Goal: Task Accomplishment & Management: Use online tool/utility

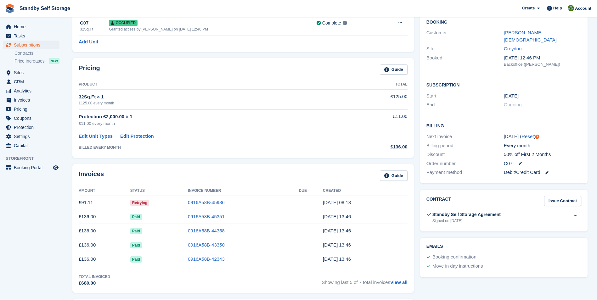
scroll to position [101, 0]
click at [207, 201] on link "0916A58B-45986" at bounding box center [206, 201] width 37 height 5
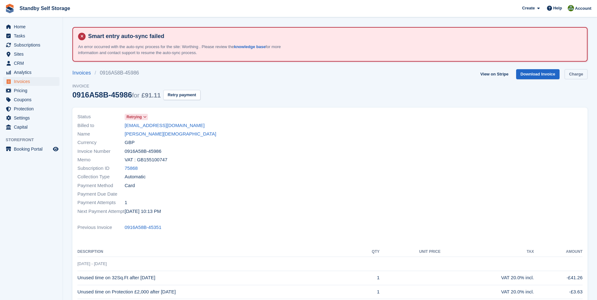
click at [576, 75] on link "Charge" at bounding box center [576, 74] width 23 height 10
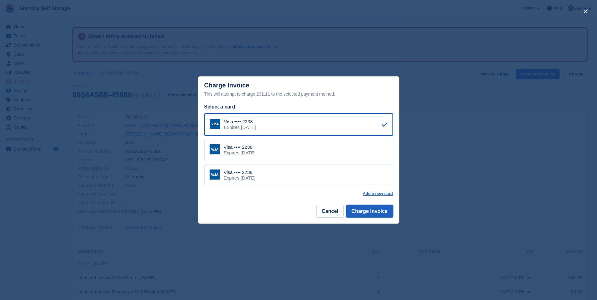
click at [366, 210] on button "Charge Invoice" at bounding box center [369, 211] width 47 height 13
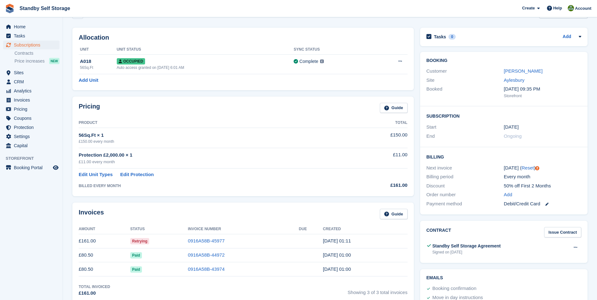
scroll to position [66, 0]
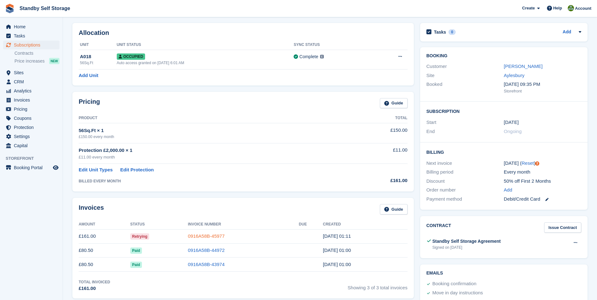
click at [200, 234] on link "0916A58B-45977" at bounding box center [206, 236] width 37 height 5
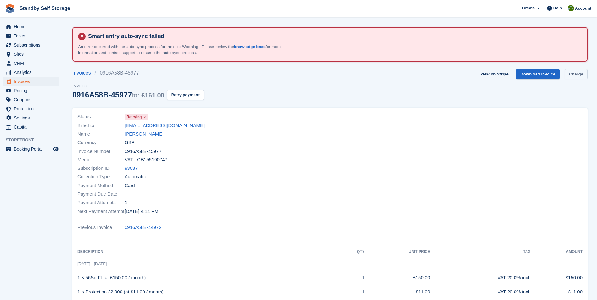
click at [579, 74] on link "Charge" at bounding box center [576, 74] width 23 height 10
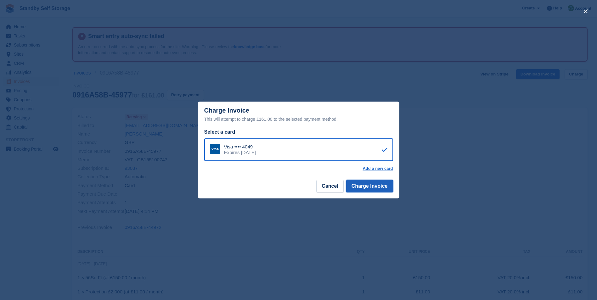
click at [369, 189] on button "Charge Invoice" at bounding box center [369, 186] width 47 height 13
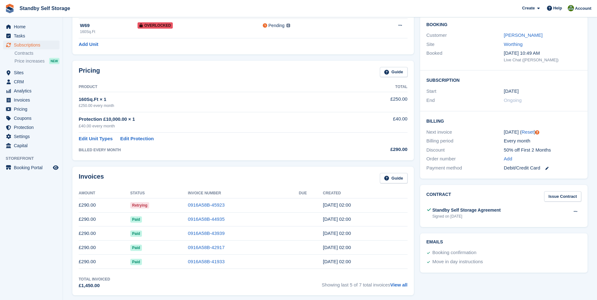
scroll to position [103, 0]
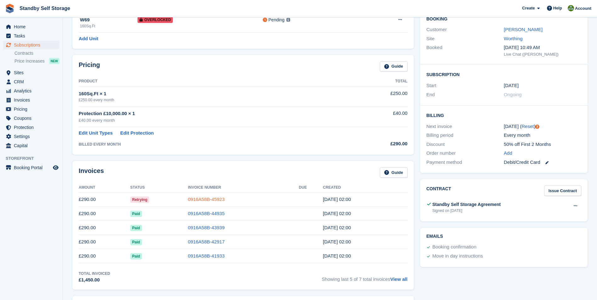
click at [200, 198] on link "0916A58B-45923" at bounding box center [206, 199] width 37 height 5
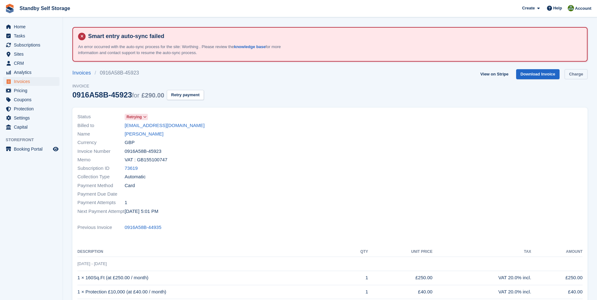
click at [574, 74] on link "Charge" at bounding box center [576, 74] width 23 height 10
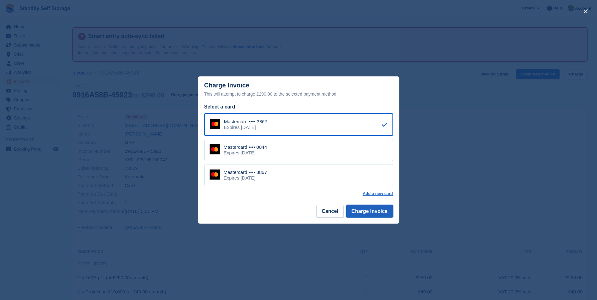
click at [364, 210] on button "Charge Invoice" at bounding box center [369, 211] width 47 height 13
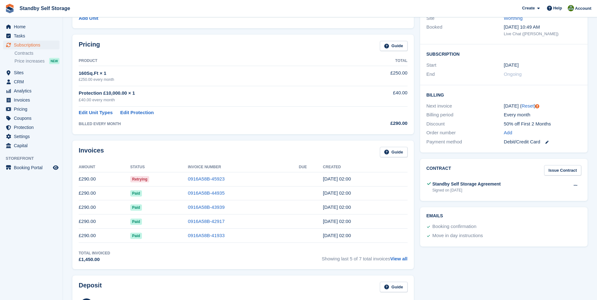
scroll to position [125, 0]
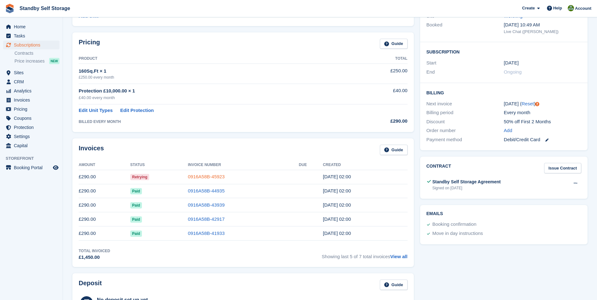
click at [208, 174] on link "0916A58B-45923" at bounding box center [206, 176] width 37 height 5
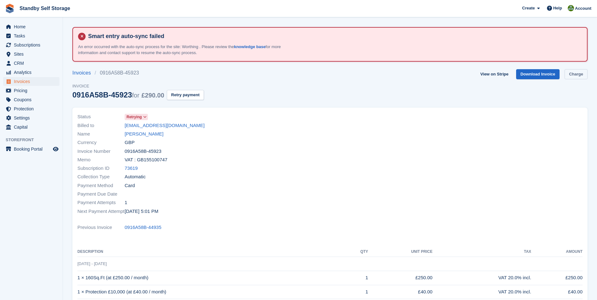
click at [578, 74] on link "Charge" at bounding box center [576, 74] width 23 height 10
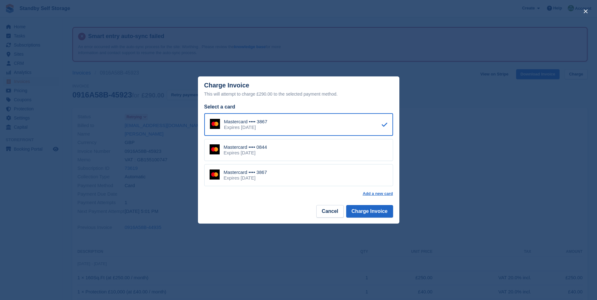
click at [307, 145] on div "Mastercard •••• 0844 Expires May 2030" at bounding box center [298, 150] width 189 height 22
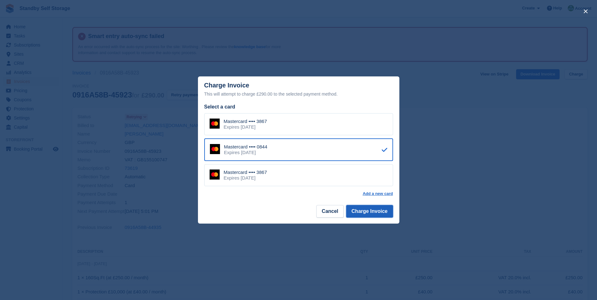
click at [368, 211] on button "Charge Invoice" at bounding box center [369, 211] width 47 height 13
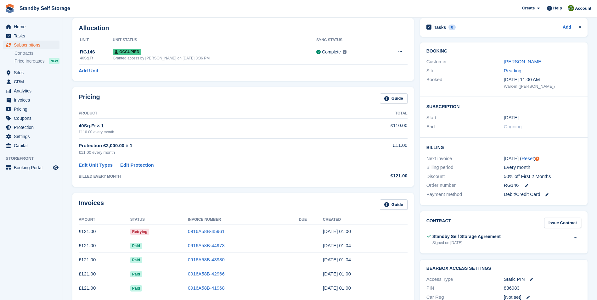
scroll to position [75, 0]
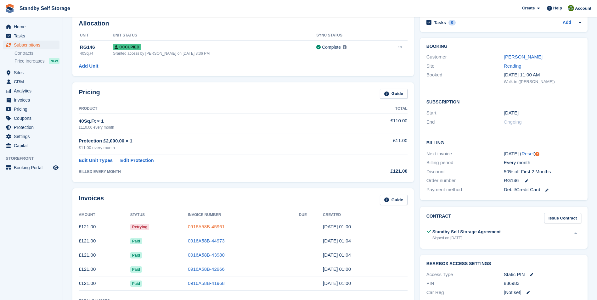
click at [205, 228] on link "0916A58B-45961" at bounding box center [206, 226] width 37 height 5
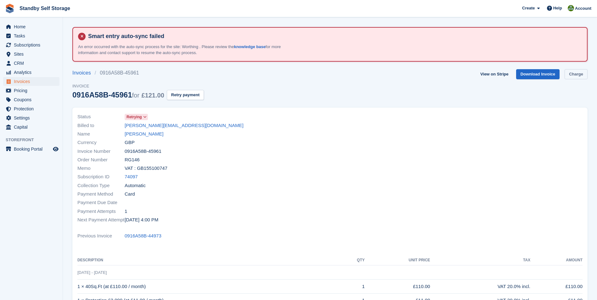
click at [577, 74] on link "Charge" at bounding box center [576, 74] width 23 height 10
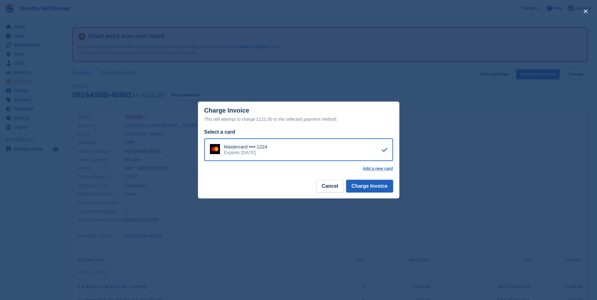
click at [364, 188] on button "Charge Invoice" at bounding box center [369, 186] width 47 height 13
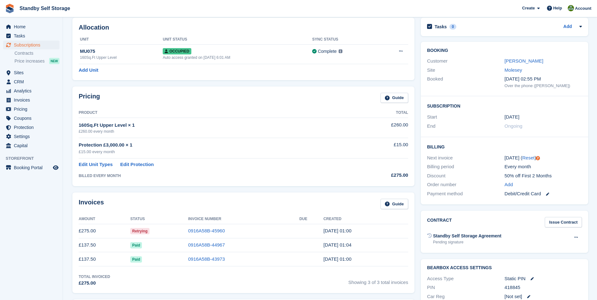
scroll to position [78, 0]
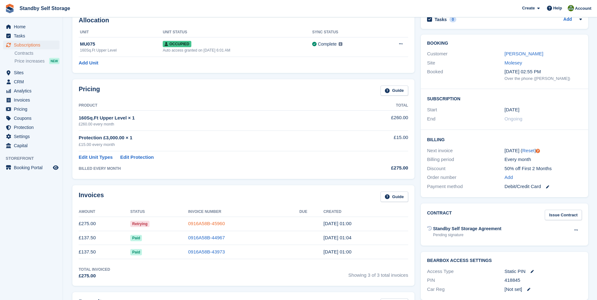
click at [212, 222] on link "0916A58B-45960" at bounding box center [206, 223] width 37 height 5
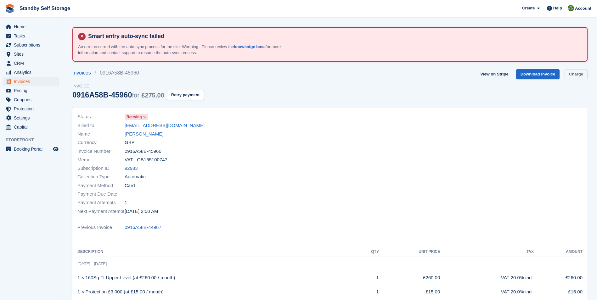
click at [572, 73] on link "Charge" at bounding box center [576, 74] width 23 height 10
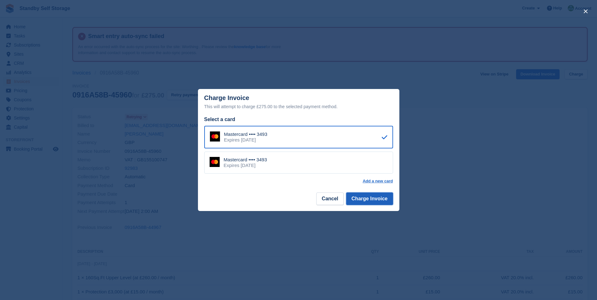
click at [371, 197] on button "Charge Invoice" at bounding box center [369, 199] width 47 height 13
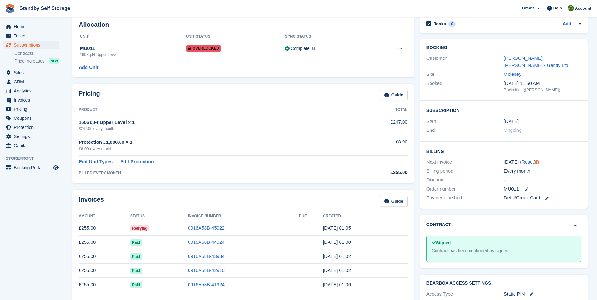
scroll to position [75, 0]
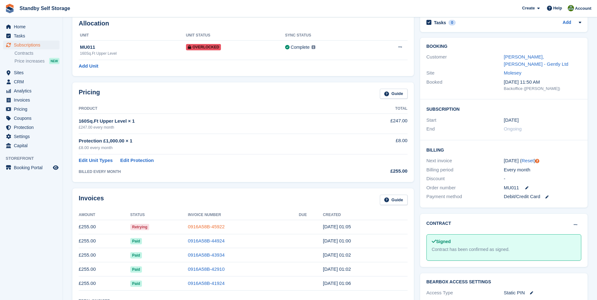
click at [201, 226] on link "0916A58B-45922" at bounding box center [206, 226] width 37 height 5
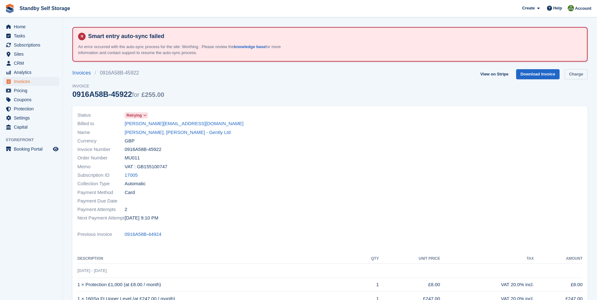
click at [580, 71] on link "Charge" at bounding box center [576, 74] width 23 height 10
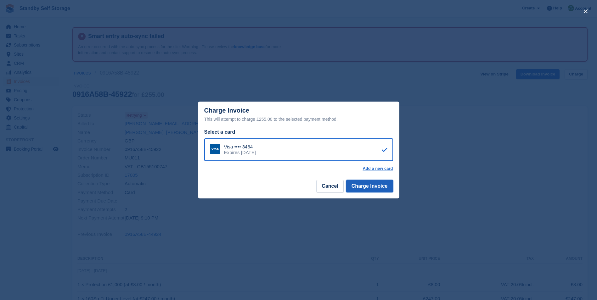
click at [363, 183] on button "Charge Invoice" at bounding box center [369, 186] width 47 height 13
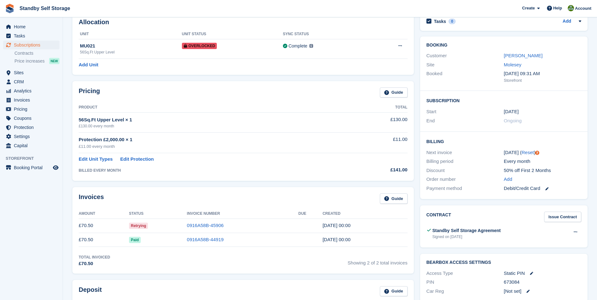
scroll to position [122, 0]
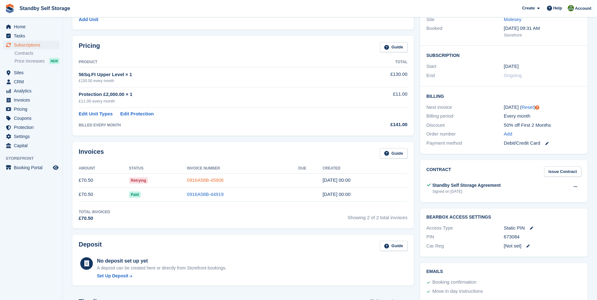
click at [217, 178] on link "0916A58B-45906" at bounding box center [205, 180] width 37 height 5
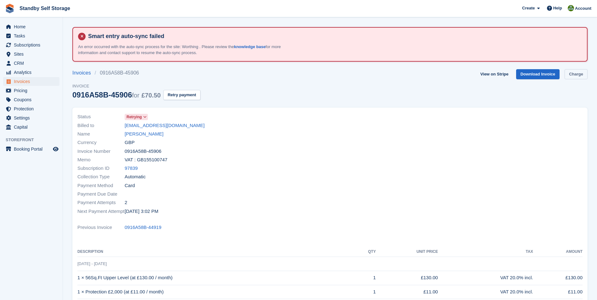
click at [578, 74] on link "Charge" at bounding box center [576, 74] width 23 height 10
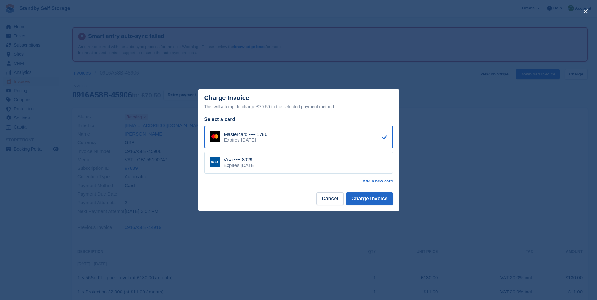
click at [279, 161] on div "Visa •••• 8029 Expires [DATE]" at bounding box center [298, 163] width 189 height 22
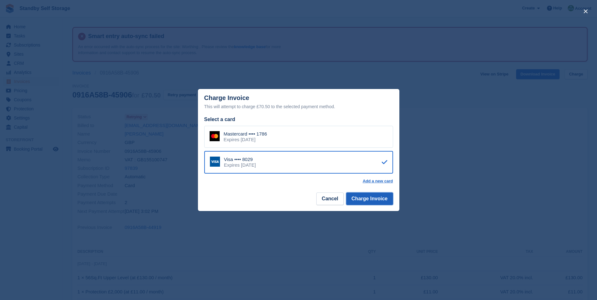
click at [365, 202] on button "Charge Invoice" at bounding box center [369, 199] width 47 height 13
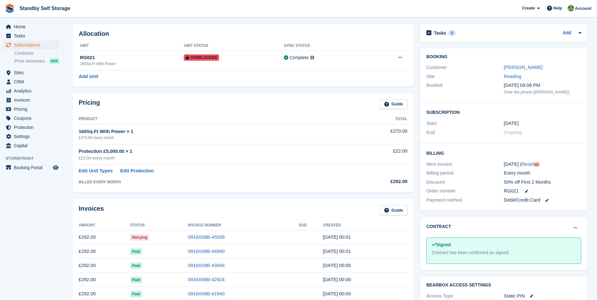
scroll to position [89, 0]
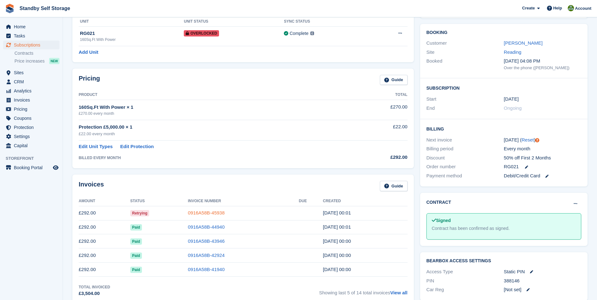
click at [210, 213] on link "0916A58B-45938" at bounding box center [206, 212] width 37 height 5
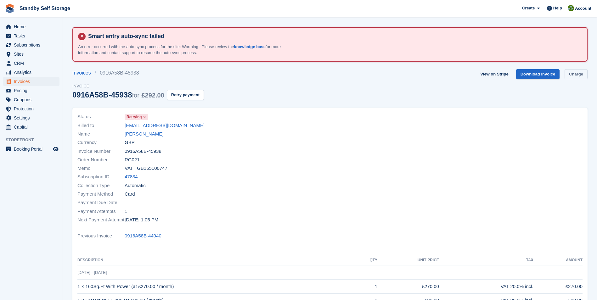
click at [572, 73] on link "Charge" at bounding box center [576, 74] width 23 height 10
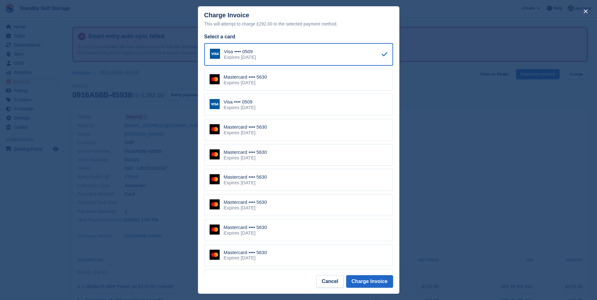
click at [247, 104] on div "Visa •••• 0509" at bounding box center [240, 102] width 32 height 6
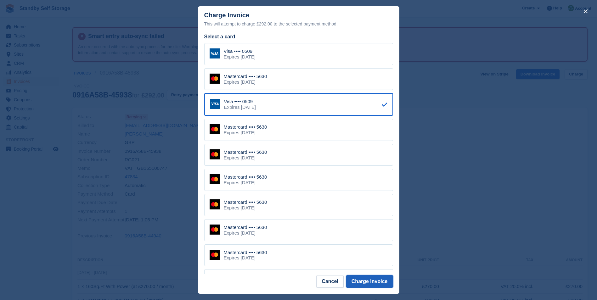
click at [366, 281] on button "Charge Invoice" at bounding box center [369, 281] width 47 height 13
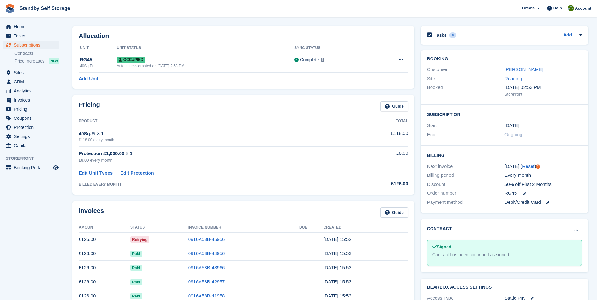
scroll to position [79, 0]
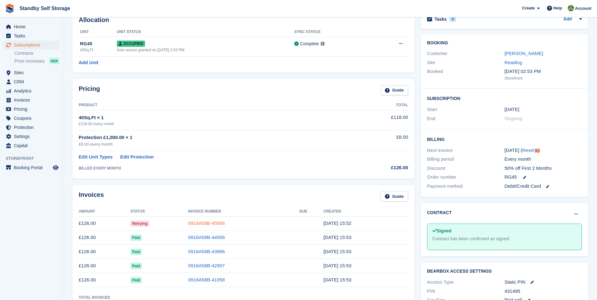
click at [206, 221] on link "0916A58B-45956" at bounding box center [206, 223] width 37 height 5
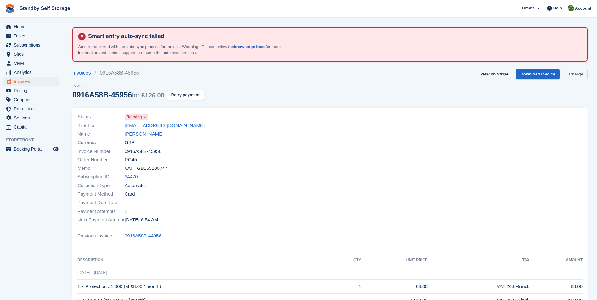
click at [580, 75] on link "Charge" at bounding box center [576, 74] width 23 height 10
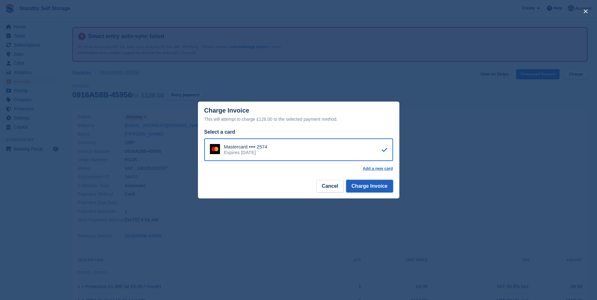
click at [360, 187] on button "Charge Invoice" at bounding box center [369, 186] width 47 height 13
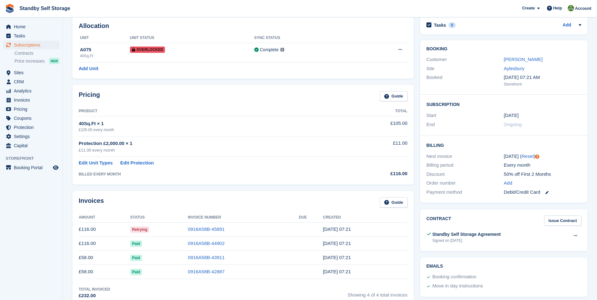
scroll to position [99, 0]
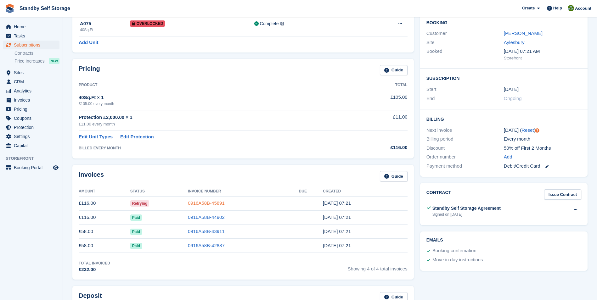
click at [204, 201] on link "0916A58B-45891" at bounding box center [206, 202] width 37 height 5
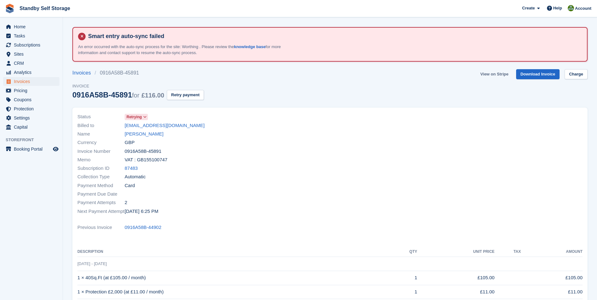
click at [499, 75] on link "View on Stripe" at bounding box center [494, 74] width 33 height 10
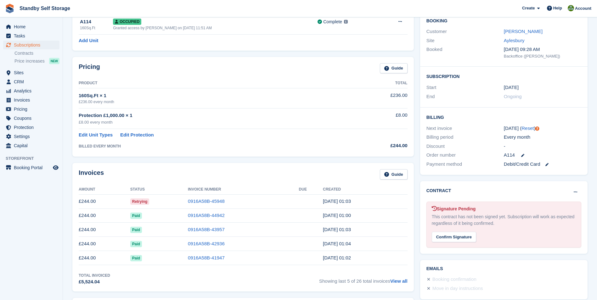
scroll to position [102, 0]
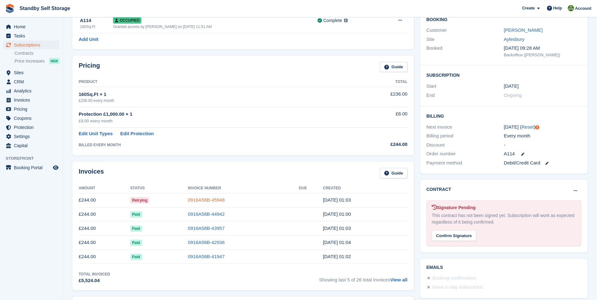
click at [201, 199] on link "0916A58B-45948" at bounding box center [206, 199] width 37 height 5
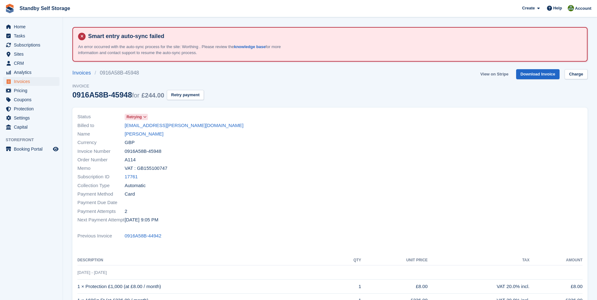
click at [499, 72] on link "View on Stripe" at bounding box center [494, 74] width 33 height 10
